Goal: Navigation & Orientation: Find specific page/section

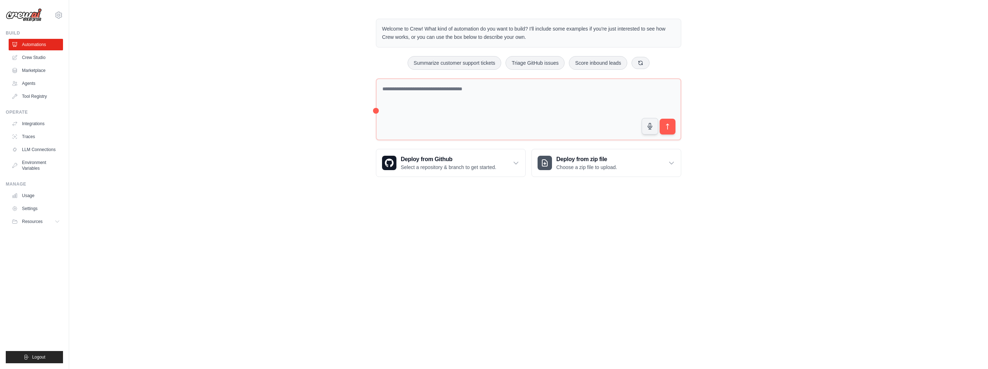
click at [400, 221] on body "[EMAIL_ADDRESS][DOMAIN_NAME] Settings Build Automations Crew Studio" at bounding box center [494, 184] width 988 height 369
click at [973, 300] on icon "Close walkthrough" at bounding box center [971, 301] width 6 height 6
click at [572, 231] on body "[EMAIL_ADDRESS][DOMAIN_NAME] Settings Build Automations Crew Studio" at bounding box center [494, 184] width 988 height 369
click at [58, 13] on icon at bounding box center [58, 15] width 9 height 9
click at [132, 76] on div "Welcome to Crew! What kind of automation do you want to build? I'll include som…" at bounding box center [528, 97] width 919 height 181
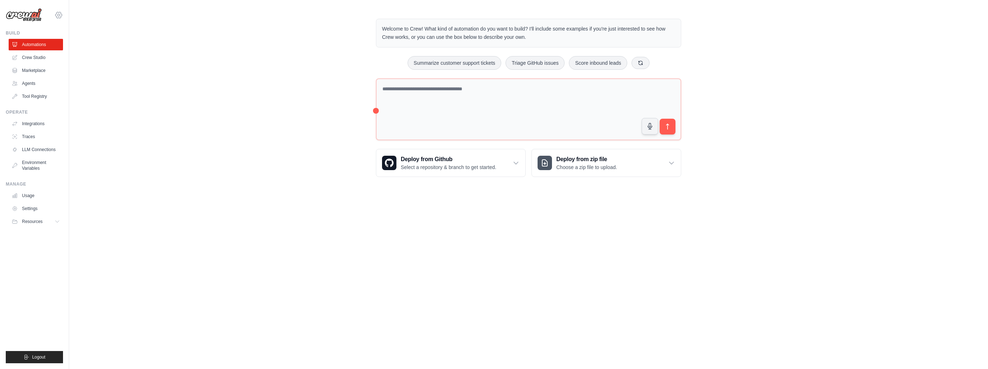
click at [58, 12] on icon at bounding box center [58, 15] width 9 height 9
click at [58, 50] on link "Settings" at bounding box center [58, 48] width 63 height 13
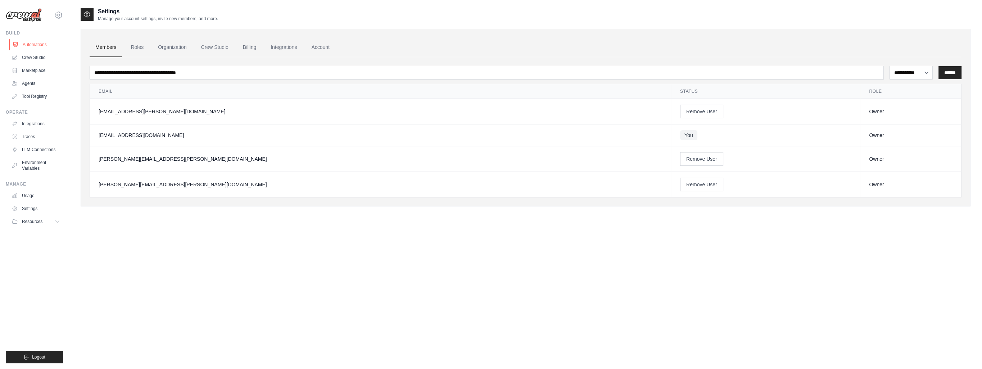
click at [45, 49] on link "Automations" at bounding box center [36, 45] width 54 height 12
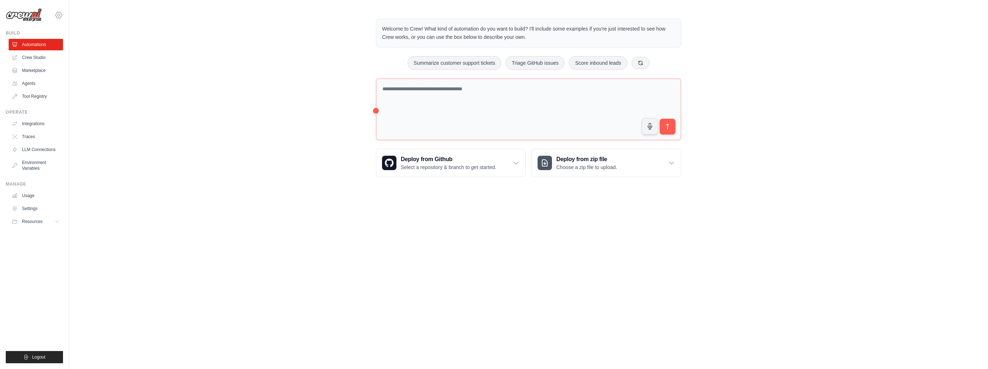
click at [62, 15] on icon at bounding box center [58, 15] width 9 height 9
click at [43, 51] on link "Settings" at bounding box center [58, 49] width 63 height 13
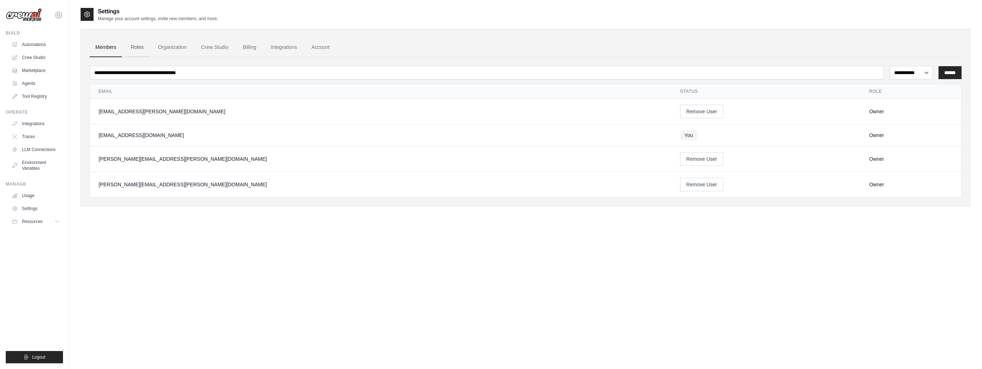
click at [144, 45] on link "Roles" at bounding box center [137, 47] width 24 height 19
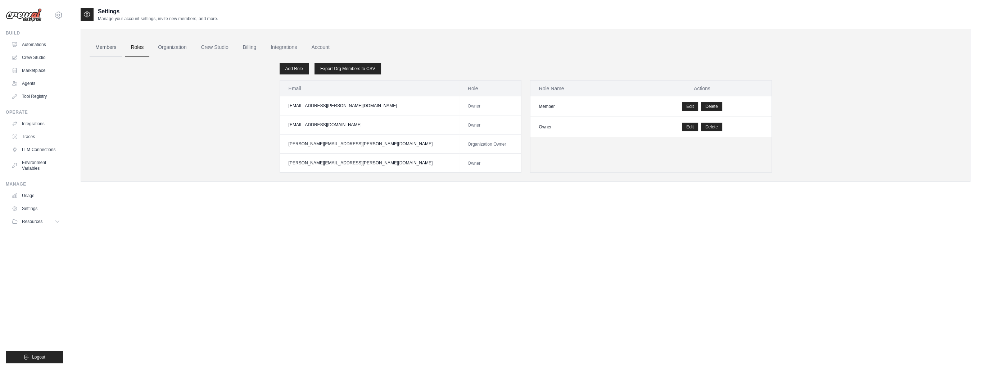
click at [117, 46] on link "Members" at bounding box center [106, 47] width 32 height 19
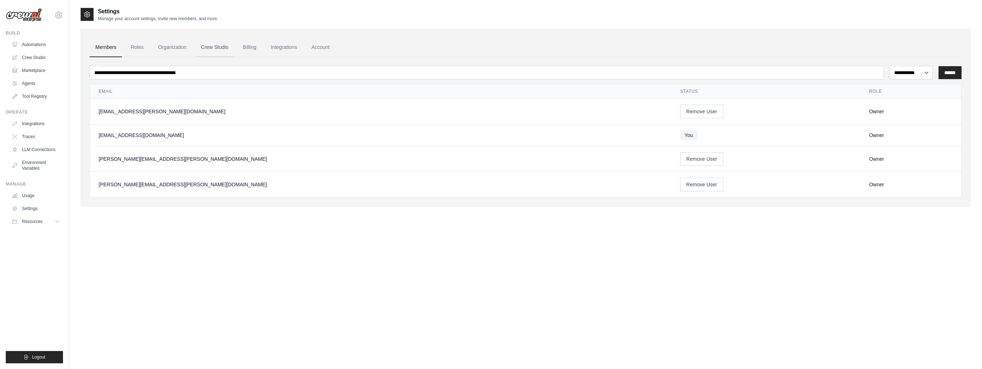
click at [207, 46] on link "Crew Studio" at bounding box center [214, 47] width 39 height 19
click at [45, 54] on link "Crew Studio" at bounding box center [36, 58] width 54 height 12
